Goal: Find specific page/section: Find specific page/section

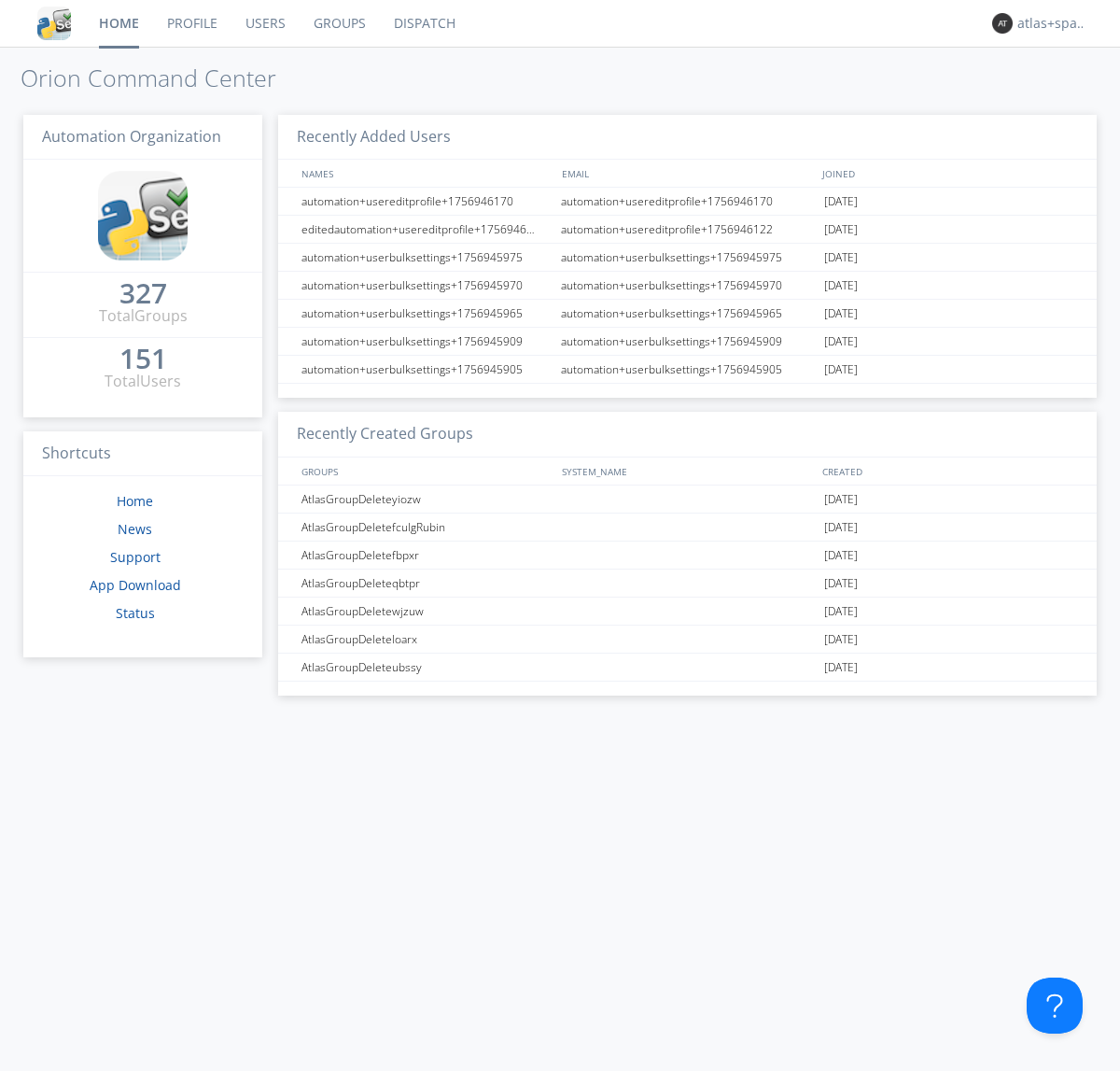
click at [423, 24] on link "Dispatch" at bounding box center [424, 23] width 90 height 46
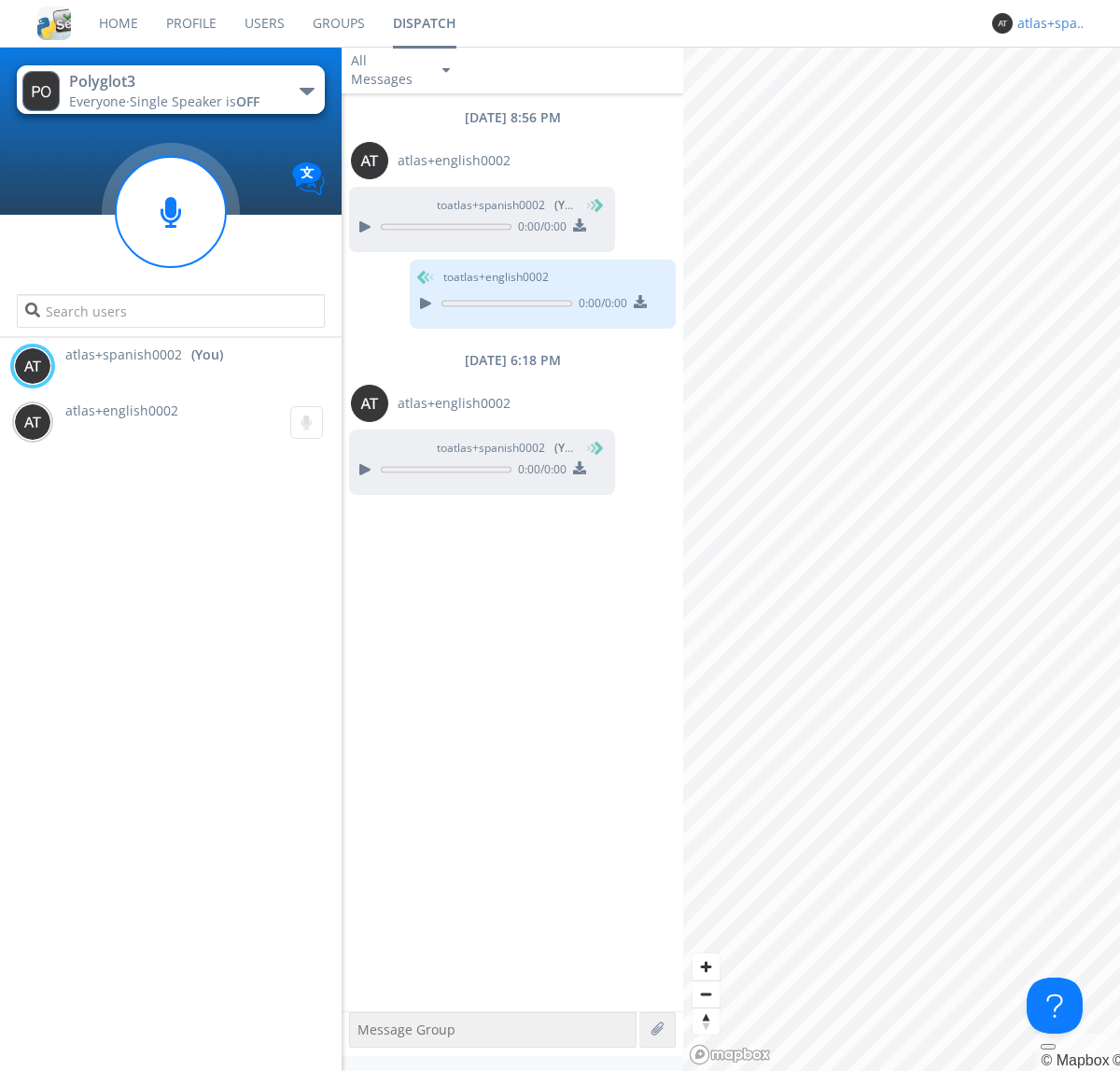
click at [1047, 24] on div "atlas+spanish0002" at bounding box center [1052, 23] width 70 height 19
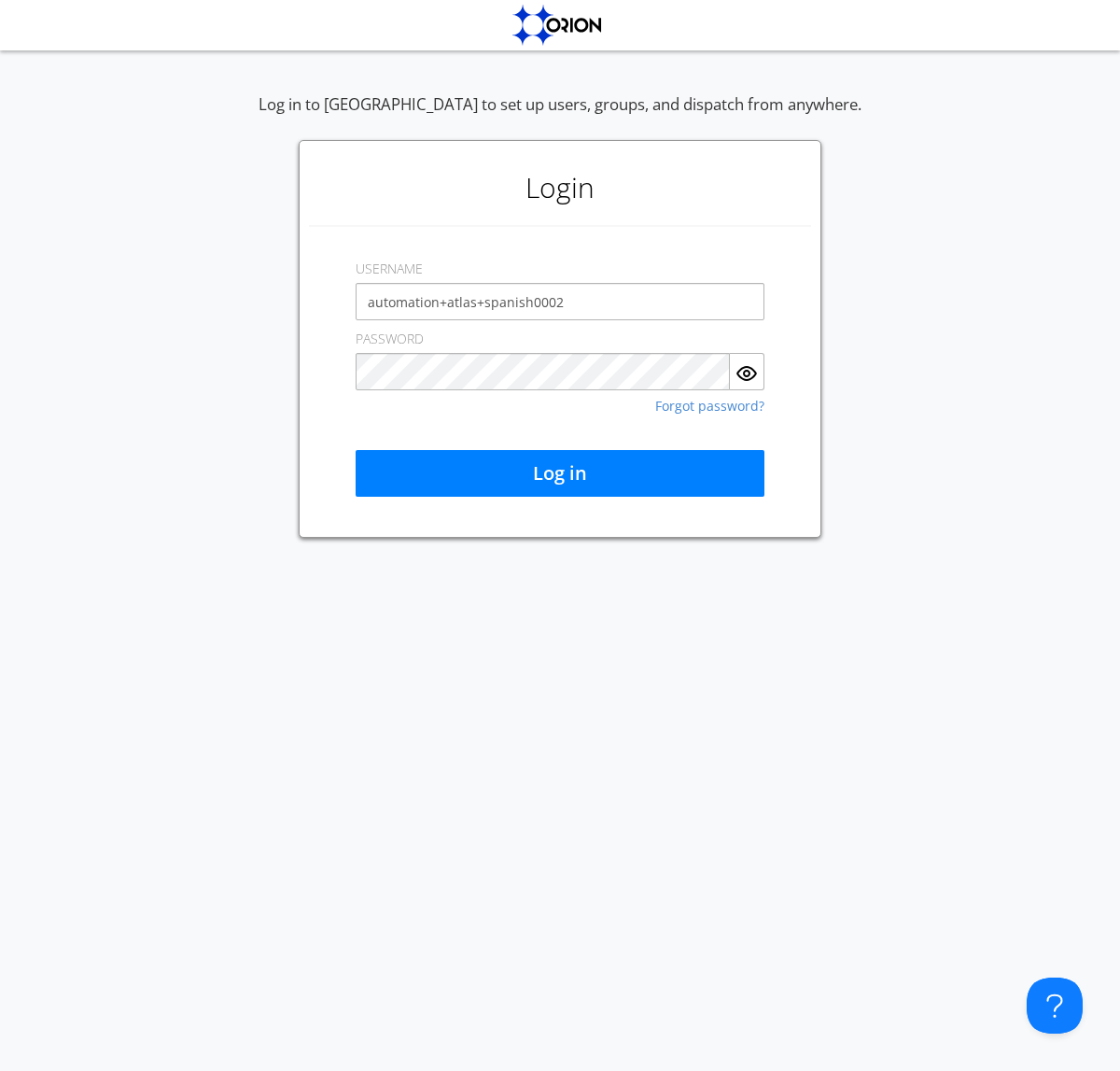
type input "automation+atlas+spanish0002"
click at [560, 474] on button "Log in" at bounding box center [560, 473] width 409 height 46
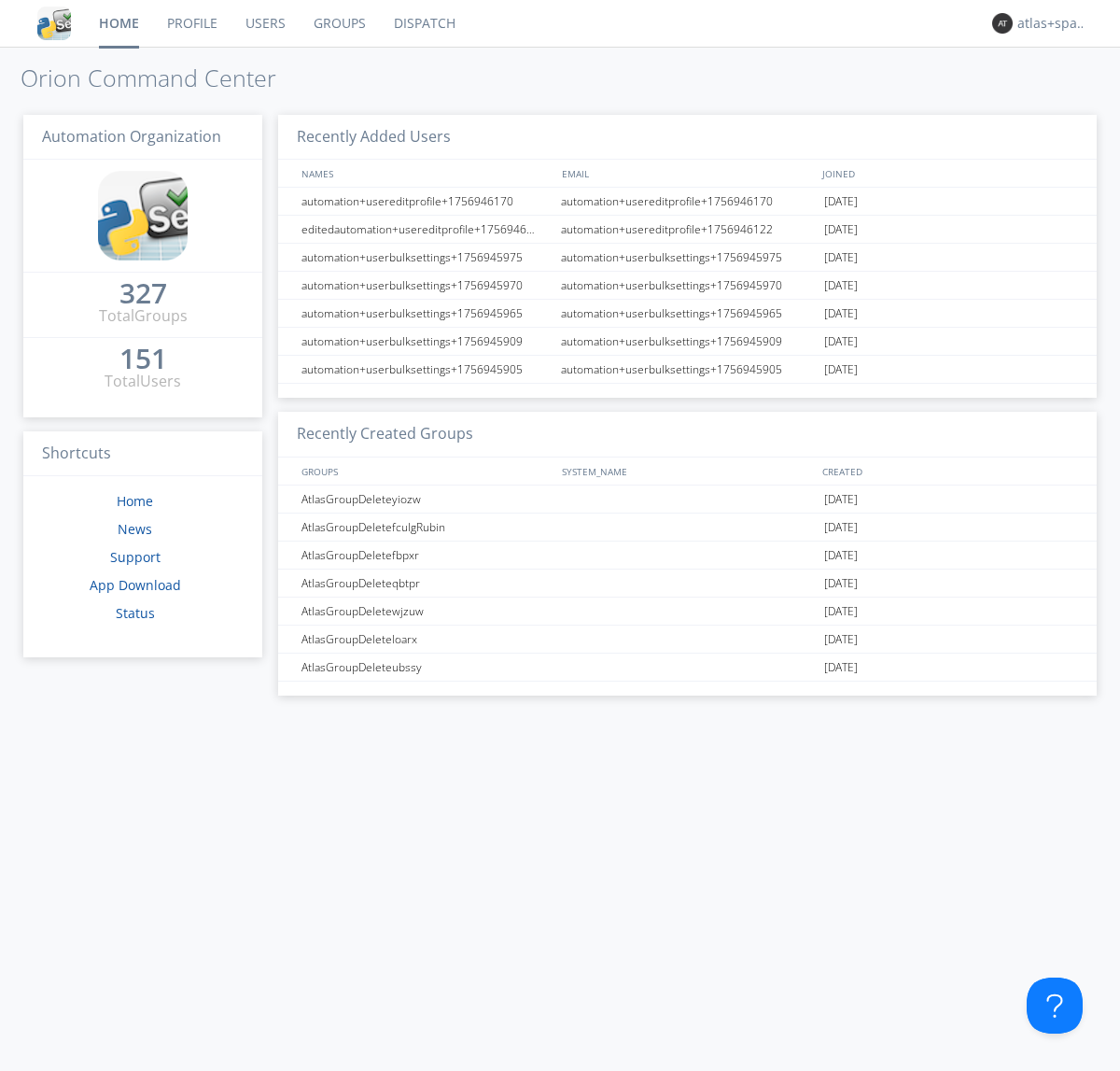
click at [423, 24] on link "Dispatch" at bounding box center [424, 23] width 90 height 46
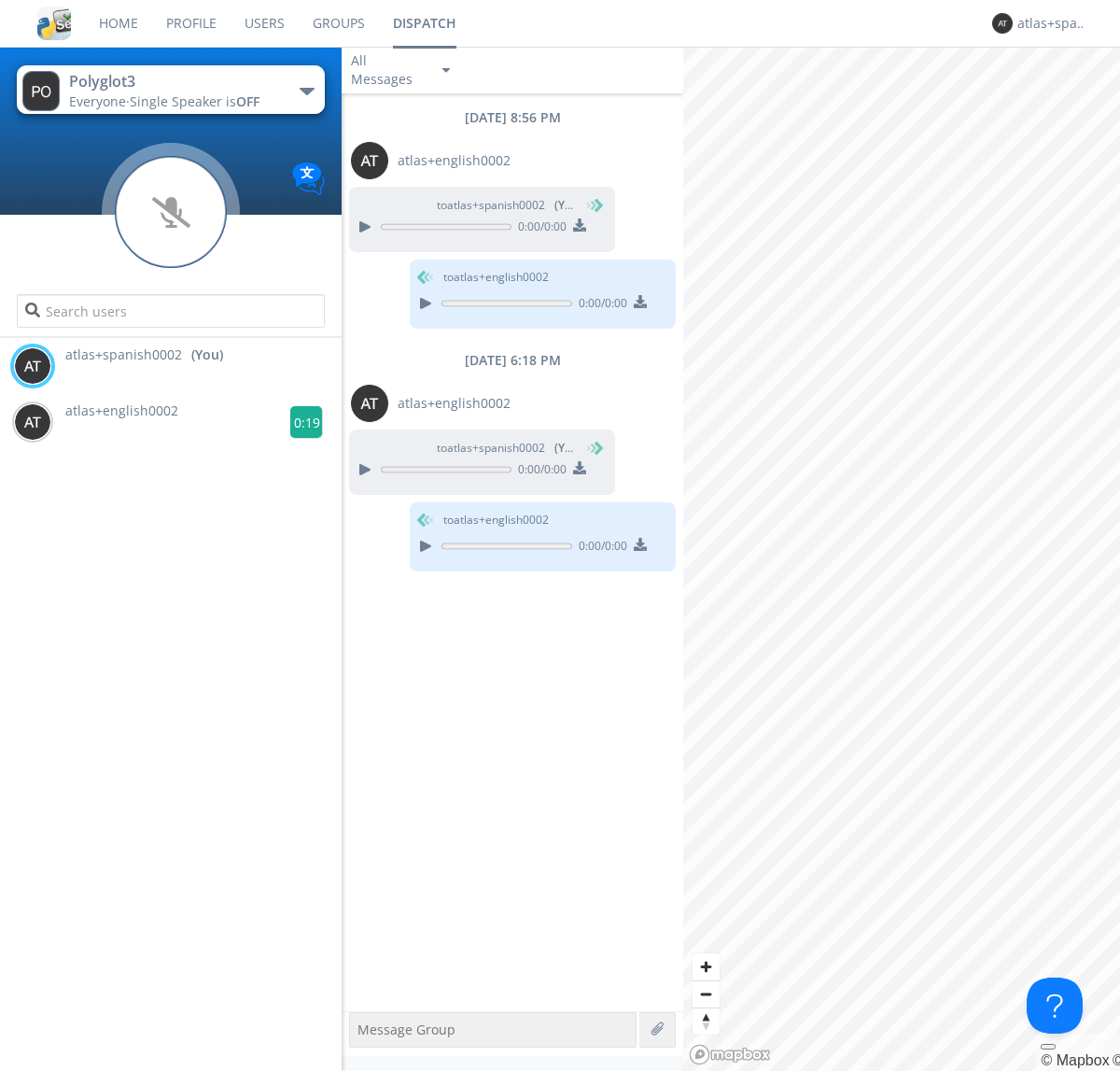
click at [299, 422] on g at bounding box center [306, 422] width 33 height 33
